Goal: Find specific page/section: Find specific page/section

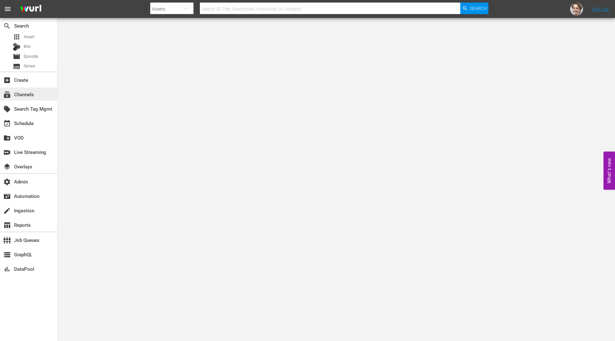
click at [36, 92] on div "subscriptions Channels" at bounding box center [18, 93] width 36 height 6
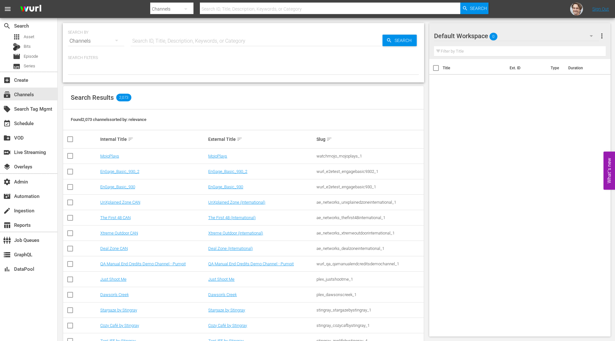
click at [271, 40] on input "text" at bounding box center [257, 40] width 252 height 15
paste input "world_poker_tour_wpt_1"
type input "world_poker_tour_wpt_1"
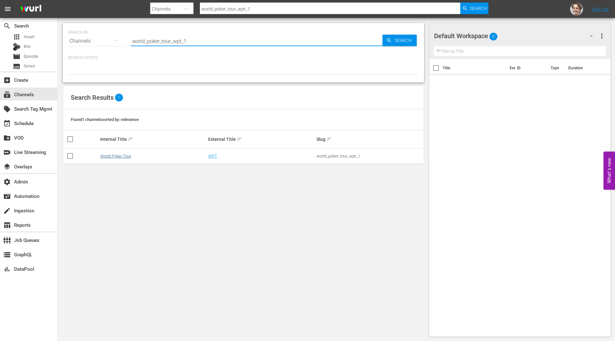
type input "world_poker_tour_wpt_1"
click at [122, 156] on link "World Poker Tour" at bounding box center [115, 155] width 31 height 5
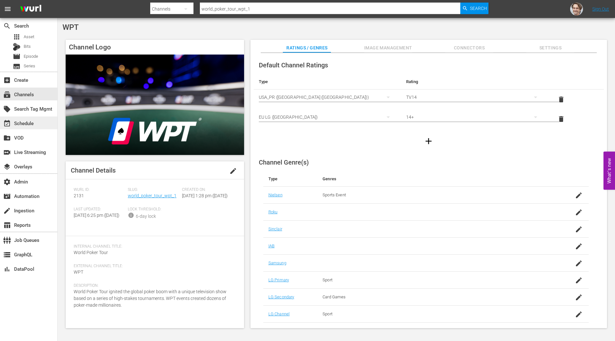
click at [18, 124] on div "event_available Schedule" at bounding box center [18, 122] width 36 height 6
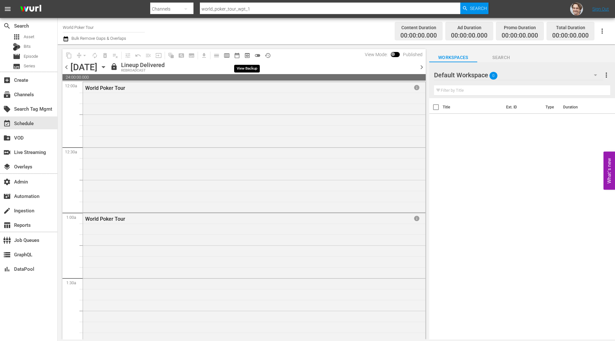
click at [245, 56] on span "preview_outlined" at bounding box center [247, 55] width 6 height 6
click at [182, 132] on div "World Poker Tour info" at bounding box center [254, 146] width 343 height 129
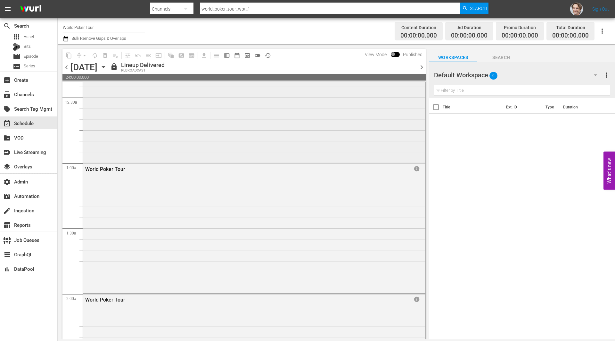
scroll to position [50, 0]
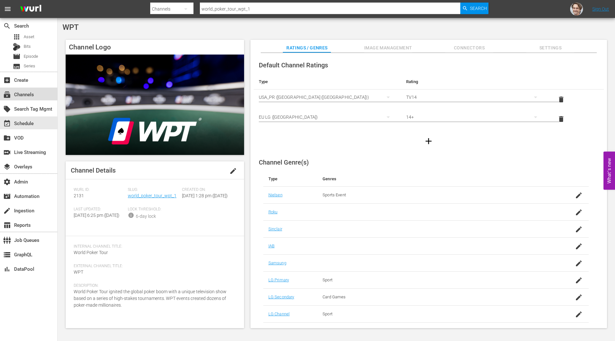
click at [28, 93] on div "subscriptions Channels" at bounding box center [18, 93] width 36 height 6
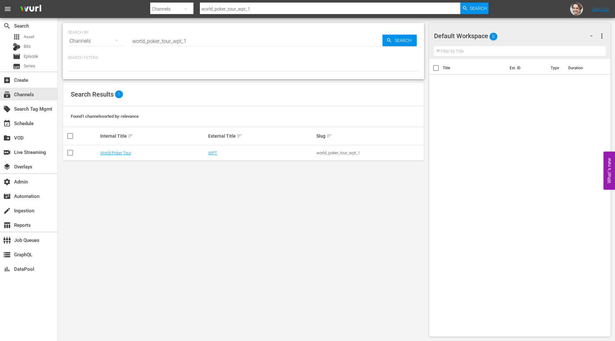
click at [227, 43] on input "world_poker_tour_wpt_1" at bounding box center [257, 40] width 252 height 15
type input "60"
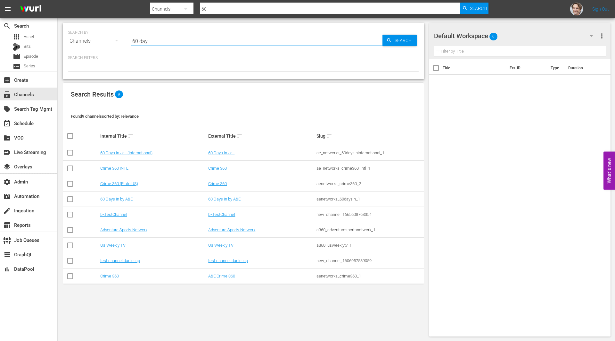
type input "60 days"
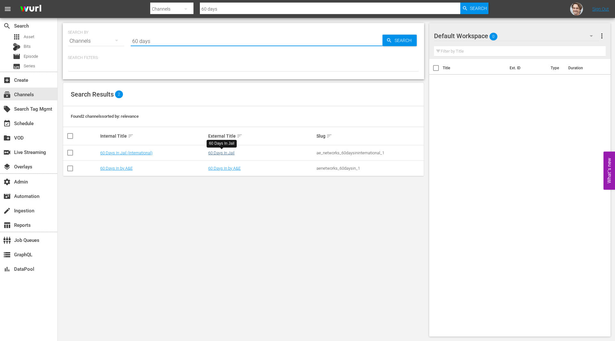
type input "60 days"
click at [222, 152] on link "60 Days In Jail" at bounding box center [221, 152] width 26 height 5
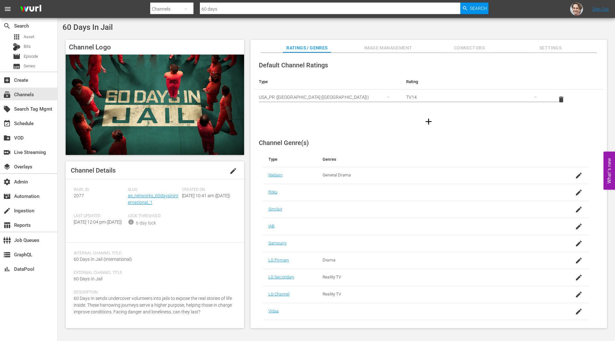
click at [429, 121] on icon "button" at bounding box center [429, 121] width 10 height 10
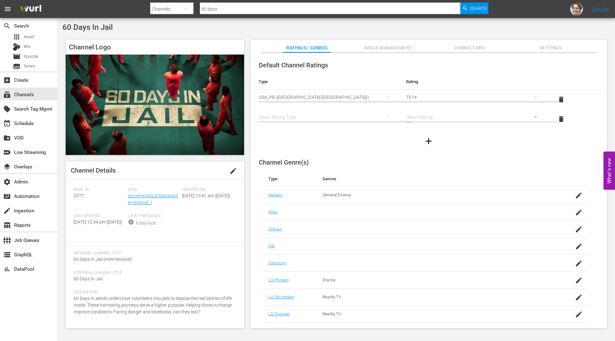
click at [333, 119] on div "simple table" at bounding box center [327, 117] width 137 height 18
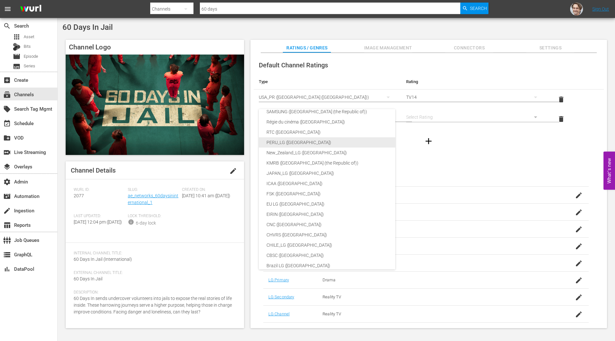
scroll to position [30, 0]
click at [289, 200] on div "EU LG ([GEOGRAPHIC_DATA])" at bounding box center [345, 202] width 157 height 10
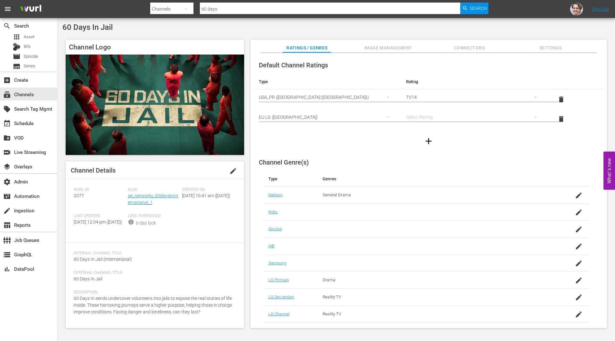
scroll to position [0, 0]
click at [438, 117] on div "simple table" at bounding box center [474, 117] width 137 height 18
click at [423, 217] on div "15+" at bounding box center [473, 218] width 121 height 10
click at [583, 142] on div at bounding box center [429, 141] width 350 height 18
